Goal: Check status: Check status

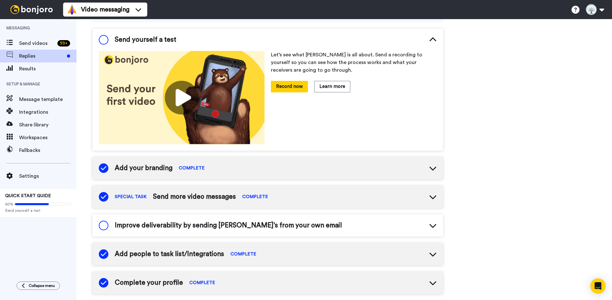
scroll to position [68, 0]
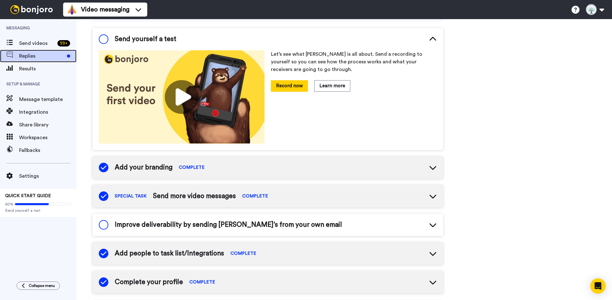
click at [26, 57] on span "Replies" at bounding box center [41, 56] width 45 height 8
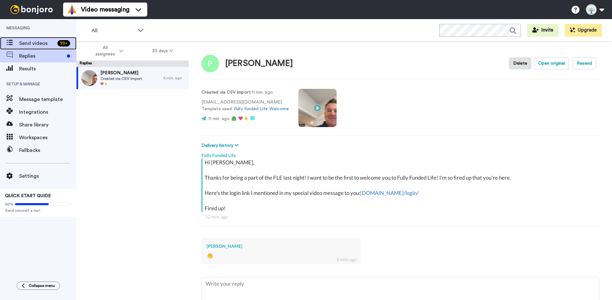
click at [36, 46] on span "Send videos" at bounding box center [37, 43] width 36 height 8
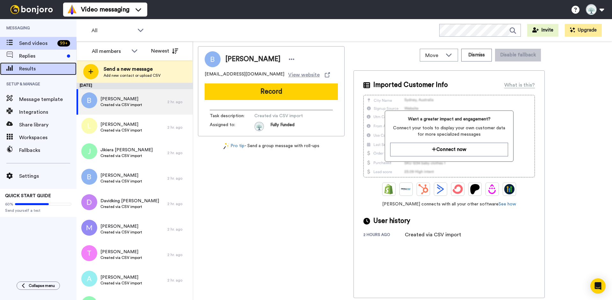
click at [30, 68] on span "Results" at bounding box center [47, 69] width 57 height 8
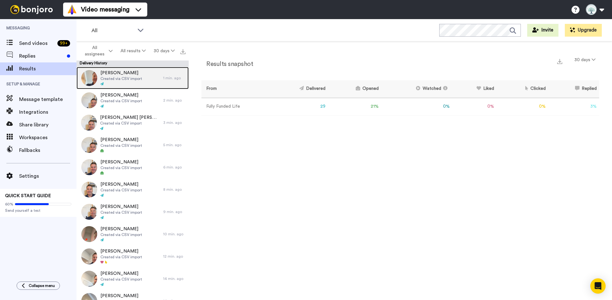
click at [129, 80] on span "Created via CSV import" at bounding box center [121, 78] width 42 height 5
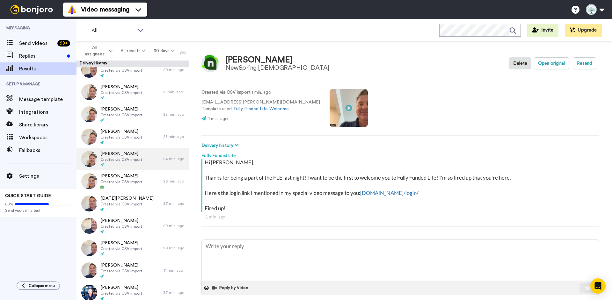
scroll to position [410, 0]
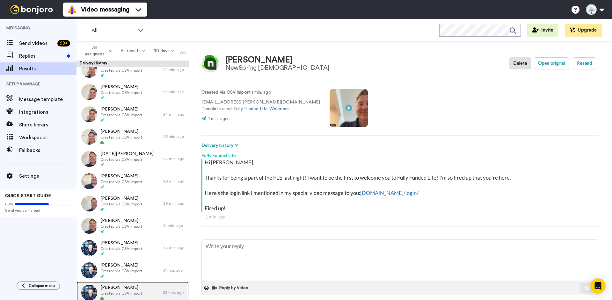
click at [132, 287] on span "Greg gowan Gowan" at bounding box center [121, 287] width 42 height 6
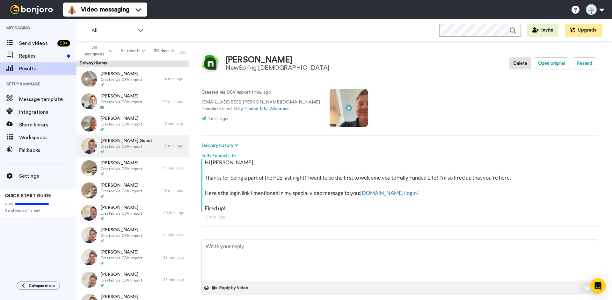
scroll to position [219, 0]
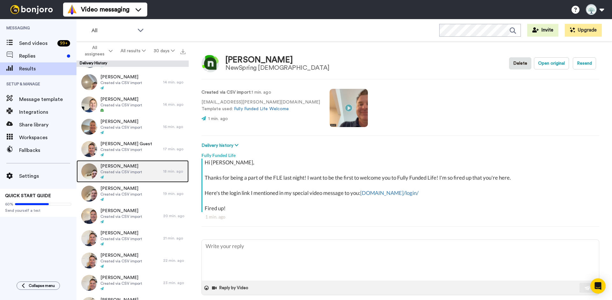
click at [117, 171] on span "Created via CSV import" at bounding box center [121, 171] width 42 height 5
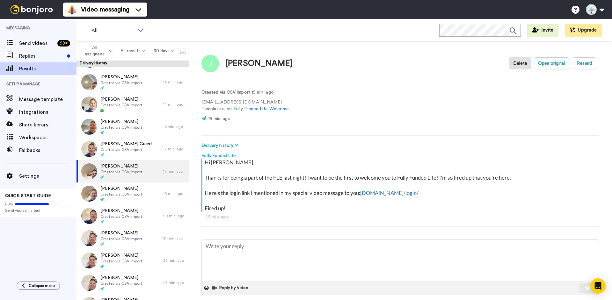
scroll to position [26, 0]
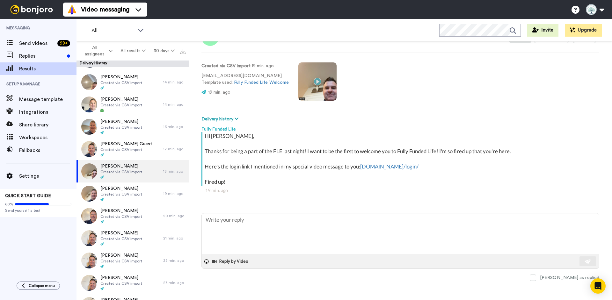
click at [319, 81] on video at bounding box center [317, 81] width 38 height 38
click at [319, 84] on video at bounding box center [317, 81] width 38 height 38
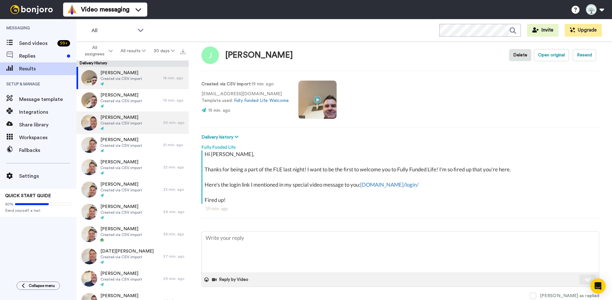
scroll to position [319, 0]
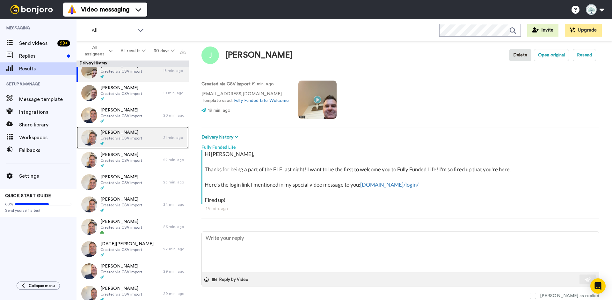
click at [119, 132] on span "Cody Wagner" at bounding box center [121, 132] width 42 height 6
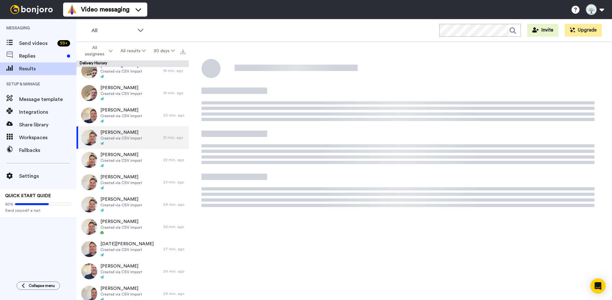
type textarea "x"
